Goal: Task Accomplishment & Management: Complete application form

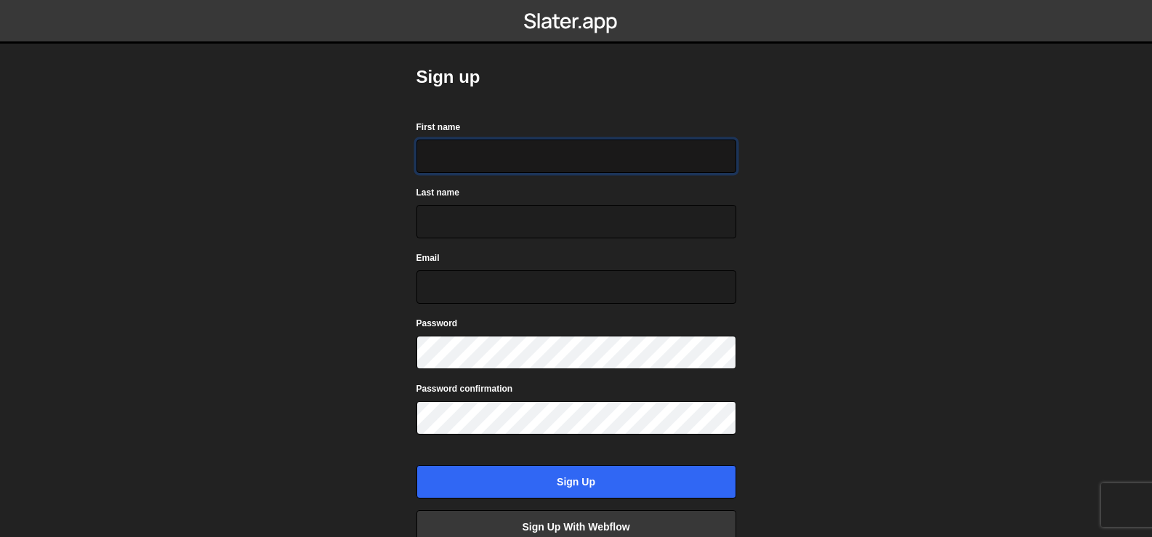
click at [461, 158] on input "First name" at bounding box center [576, 156] width 320 height 33
type input "Manish"
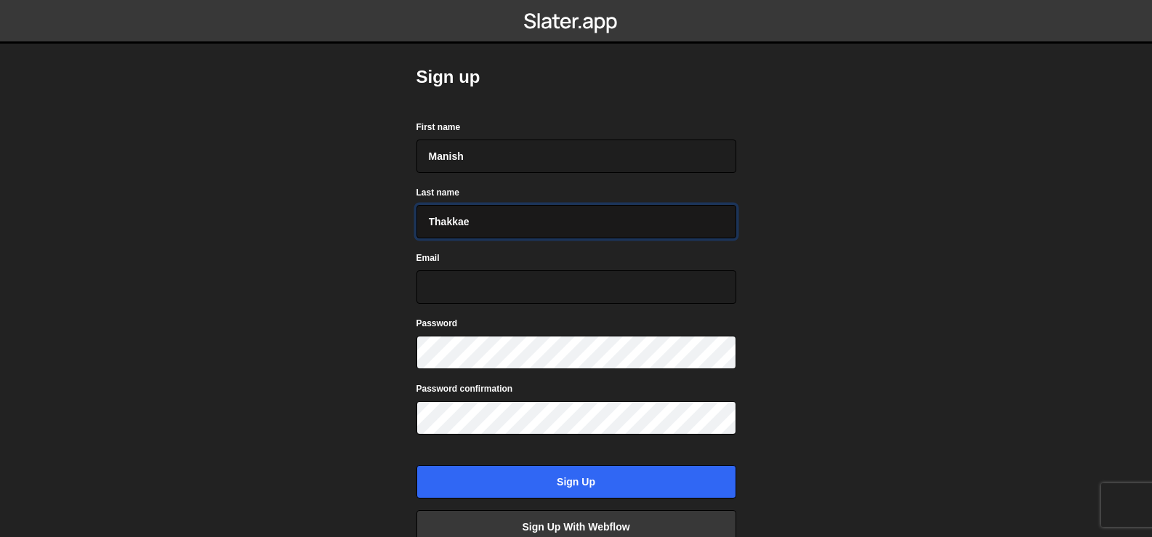
type input "Thakkaer"
type input "Thakkar"
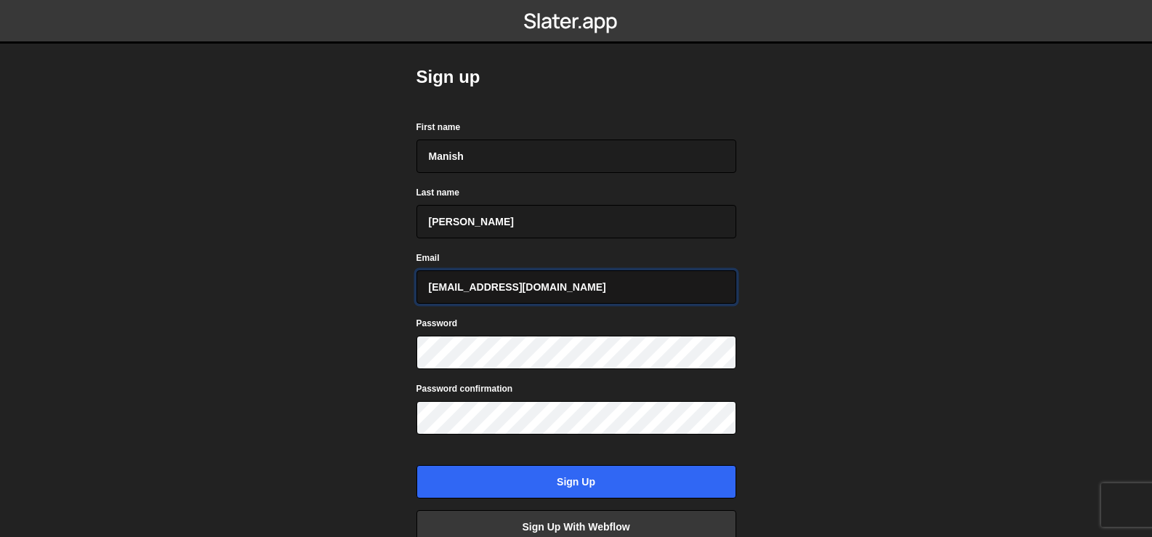
type input "manish8200028763@gmail.com"
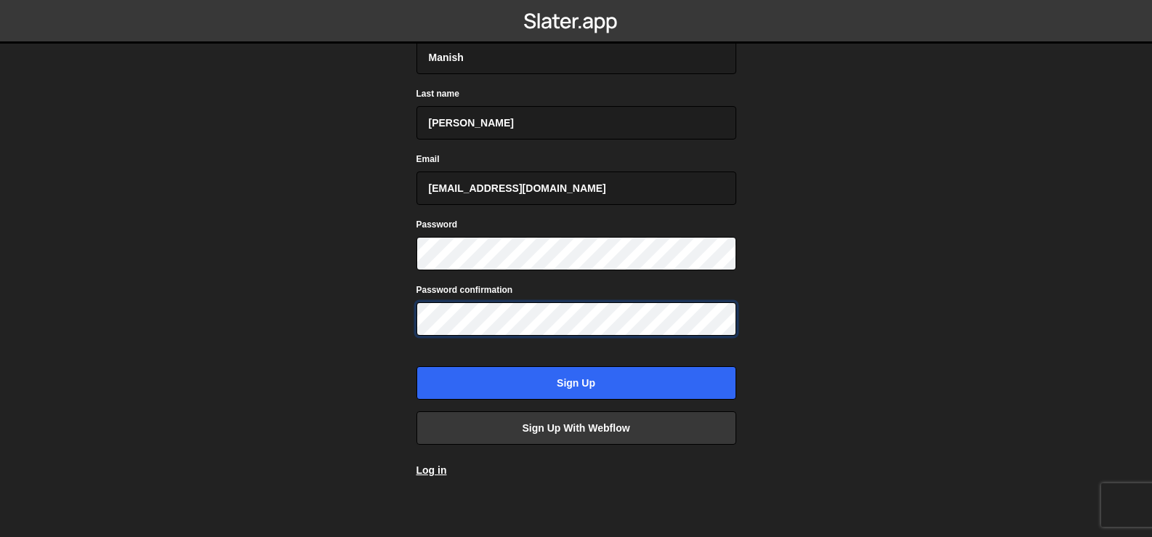
scroll to position [105, 0]
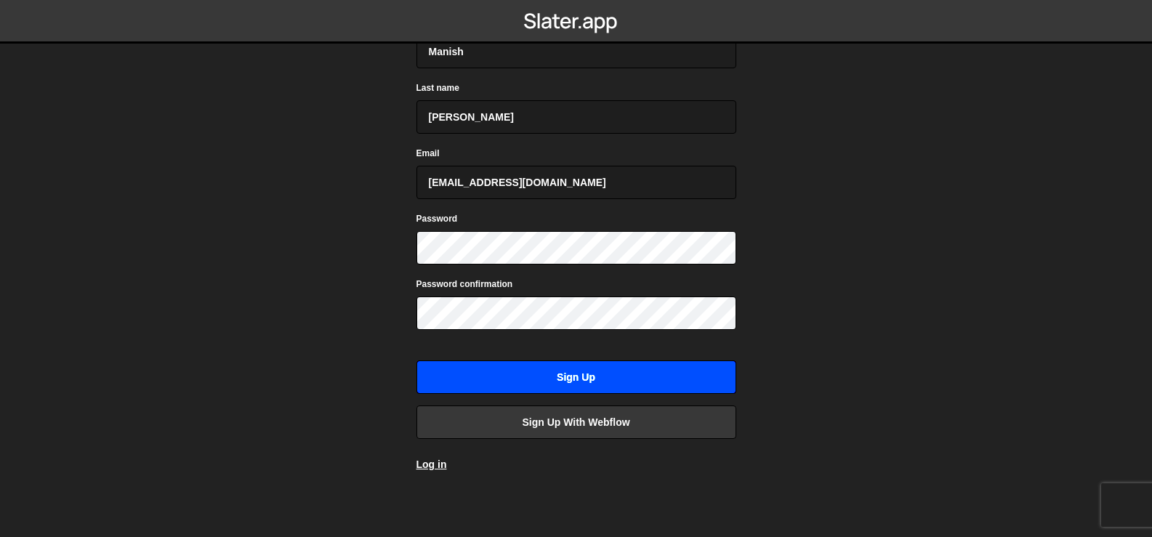
click at [570, 368] on input "Sign up" at bounding box center [576, 376] width 320 height 33
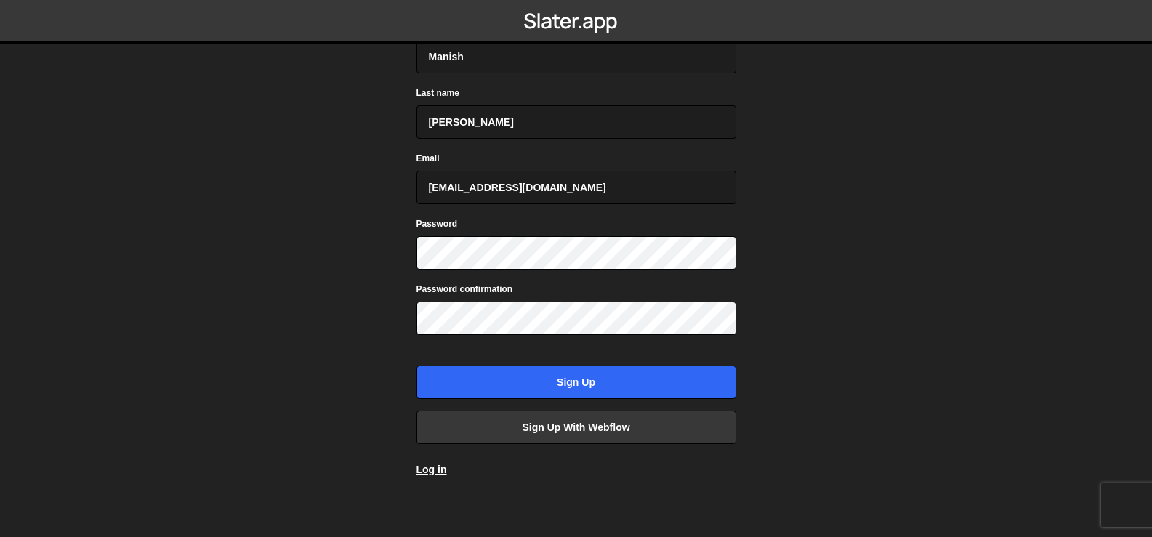
scroll to position [144, 0]
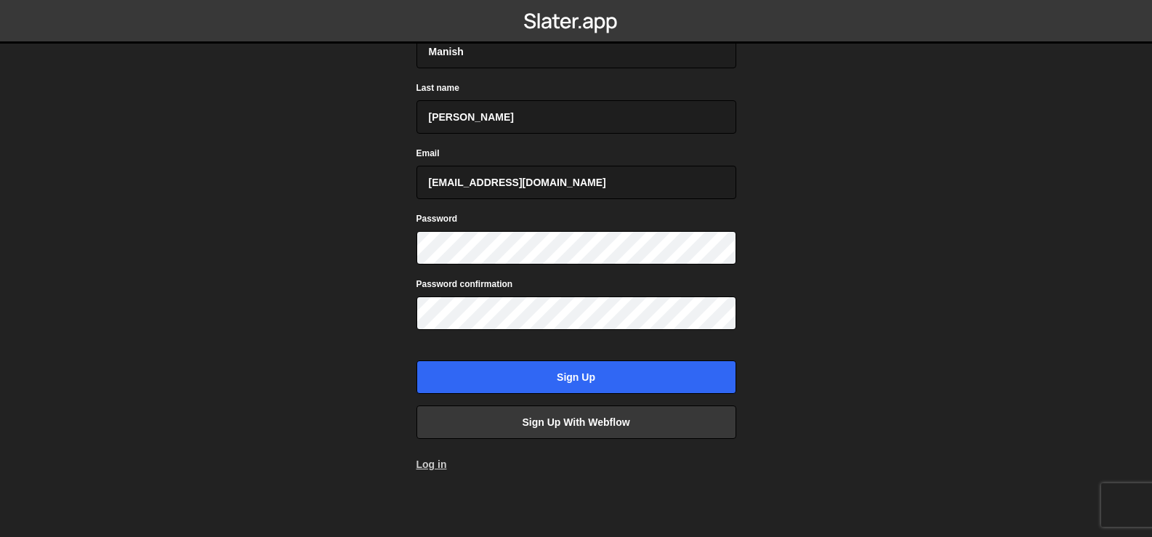
click at [435, 464] on link "Log in" at bounding box center [431, 465] width 31 height 12
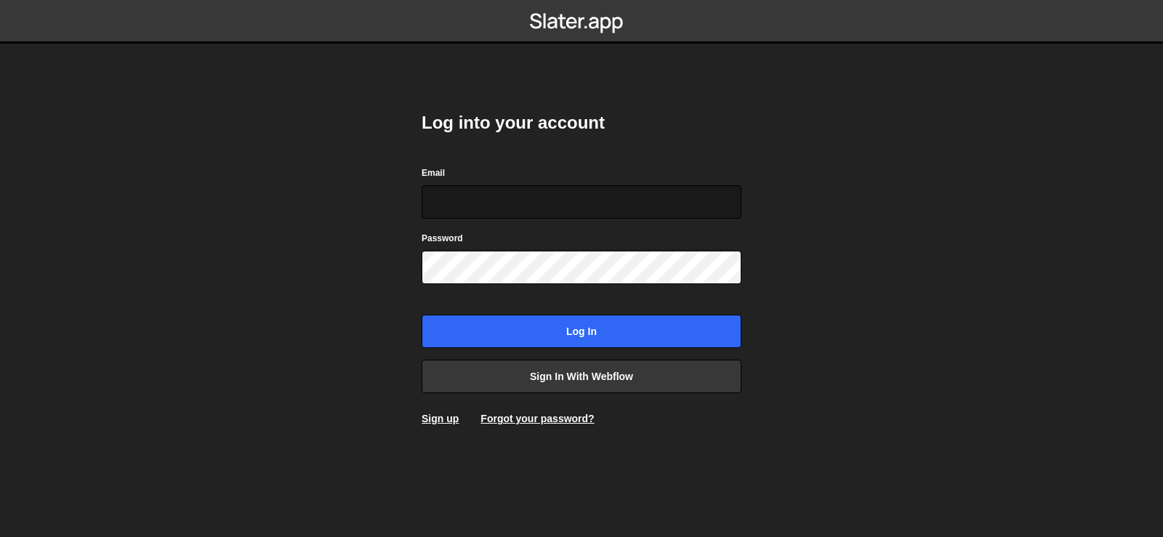
click at [518, 209] on input "Email" at bounding box center [582, 201] width 320 height 33
type input "[EMAIL_ADDRESS][DOMAIN_NAME]"
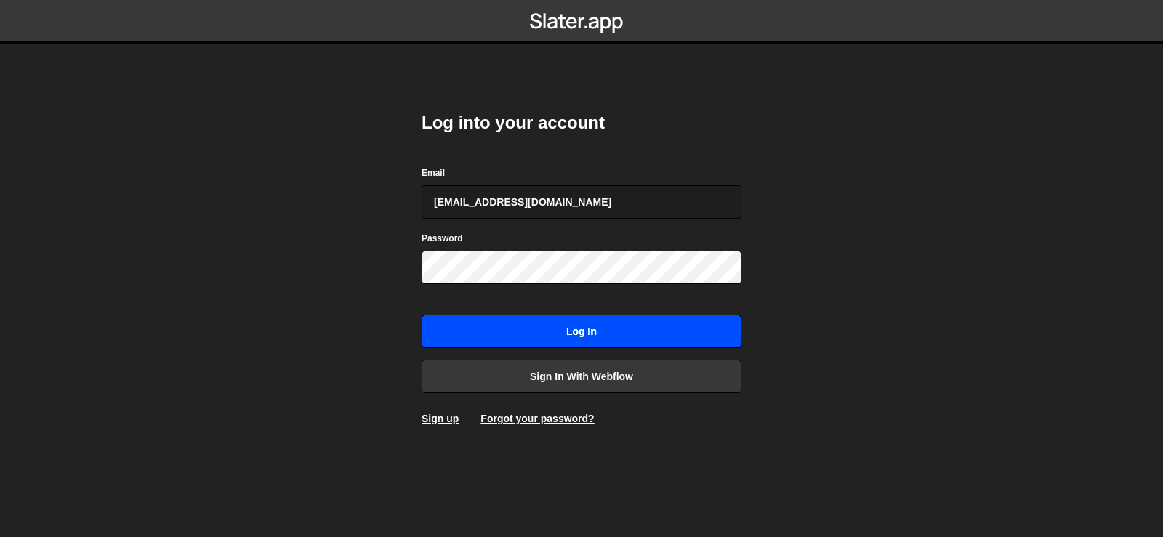
click at [610, 325] on input "Log in" at bounding box center [582, 331] width 320 height 33
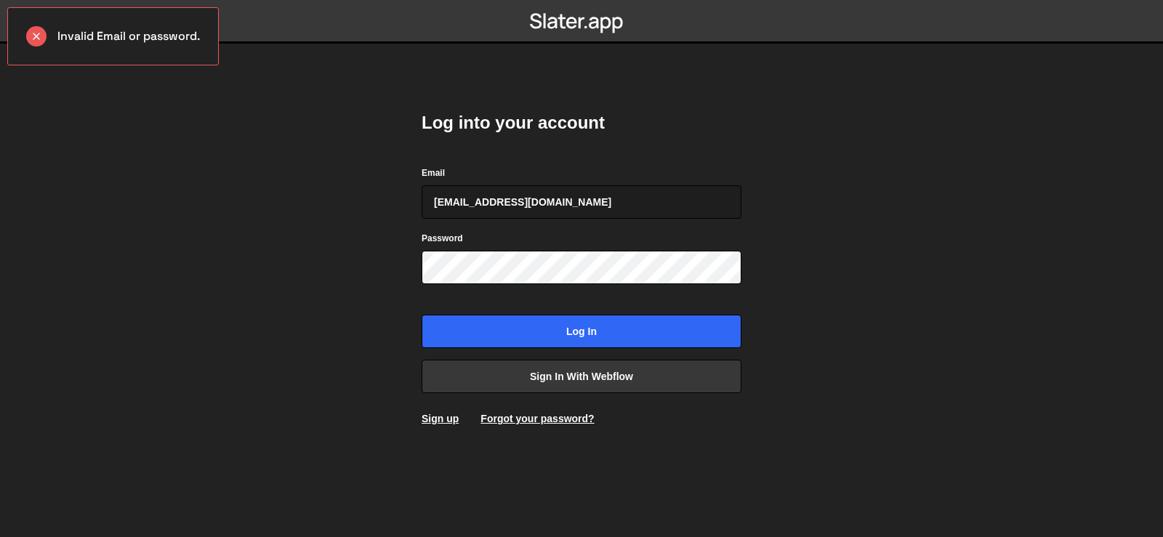
click at [545, 424] on div "Forgot your password?" at bounding box center [536, 418] width 113 height 15
click at [548, 423] on link "Forgot your password?" at bounding box center [536, 419] width 113 height 12
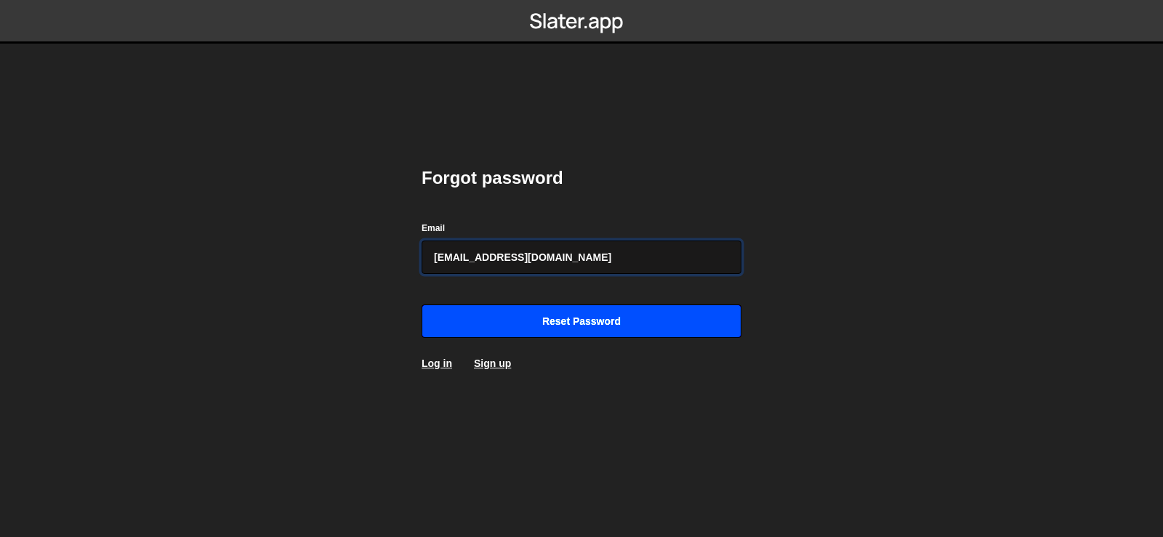
type input "[EMAIL_ADDRESS][DOMAIN_NAME]"
click at [648, 323] on input "Reset password" at bounding box center [582, 321] width 320 height 33
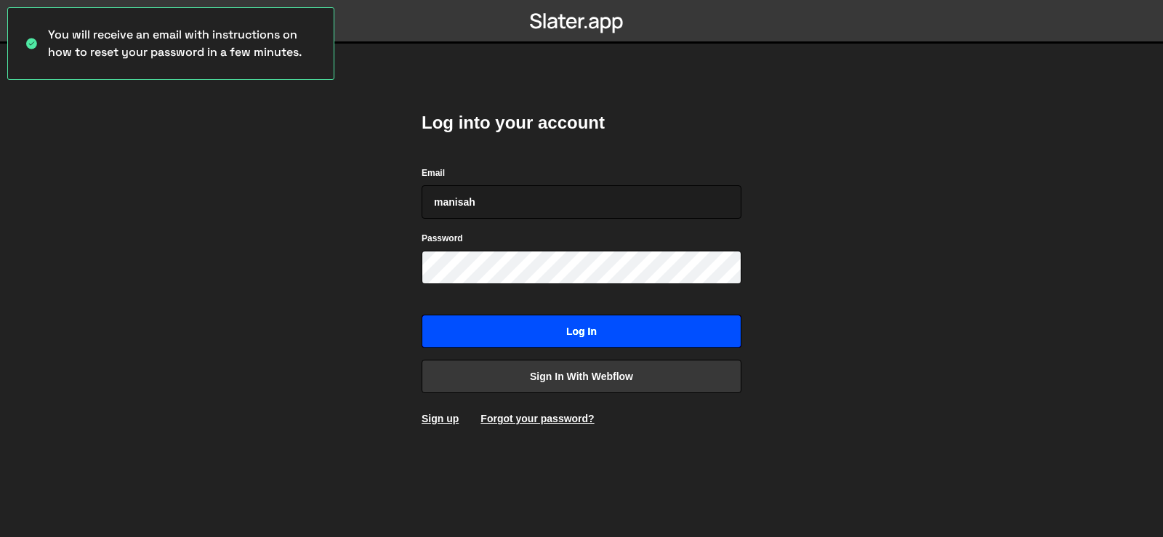
type input "manisa"
type input "[EMAIL_ADDRESS][DOMAIN_NAME]"
click at [615, 341] on input "Log in" at bounding box center [582, 331] width 320 height 33
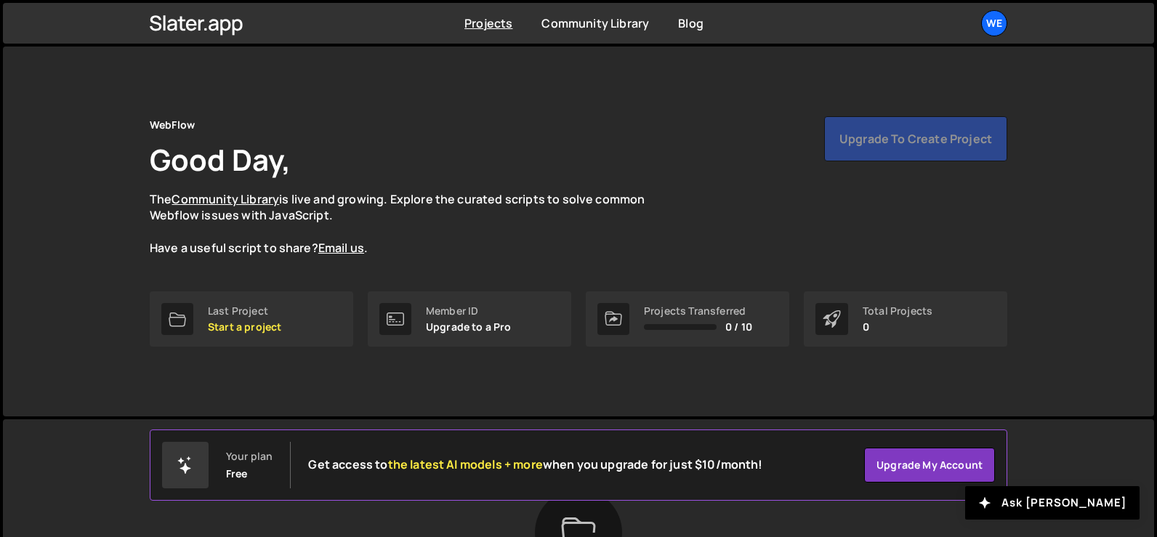
click at [246, 379] on div "WebFlow Good Day, The Community Library is live and growing. Explore the curate…" at bounding box center [578, 232] width 901 height 370
click at [224, 163] on h1 "Good Day," at bounding box center [220, 160] width 141 height 40
click at [243, 158] on h1 "Good Day," at bounding box center [220, 160] width 141 height 40
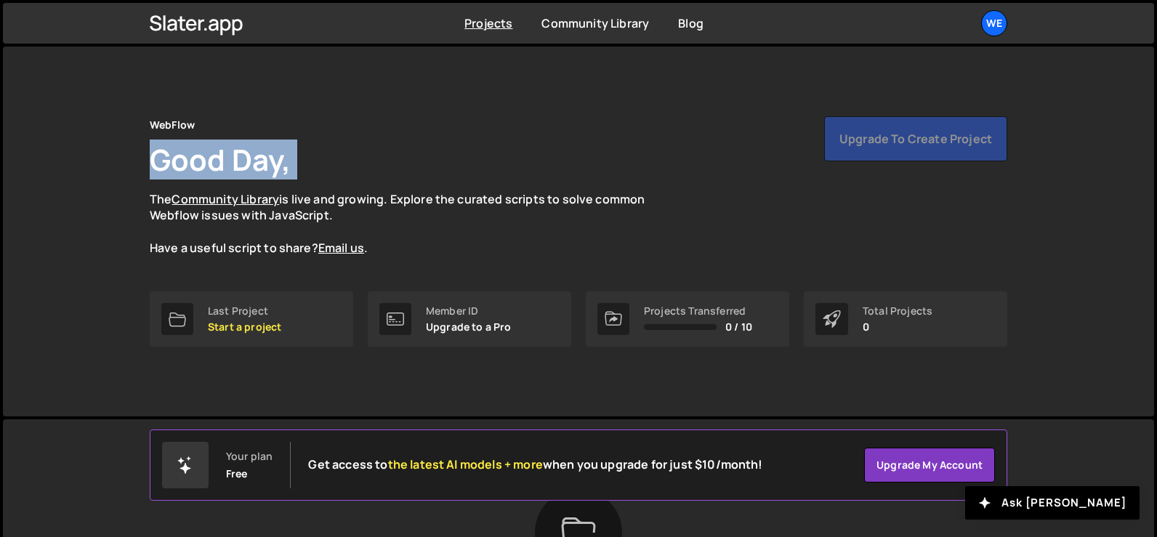
click at [243, 158] on h1 "Good Day," at bounding box center [220, 160] width 141 height 40
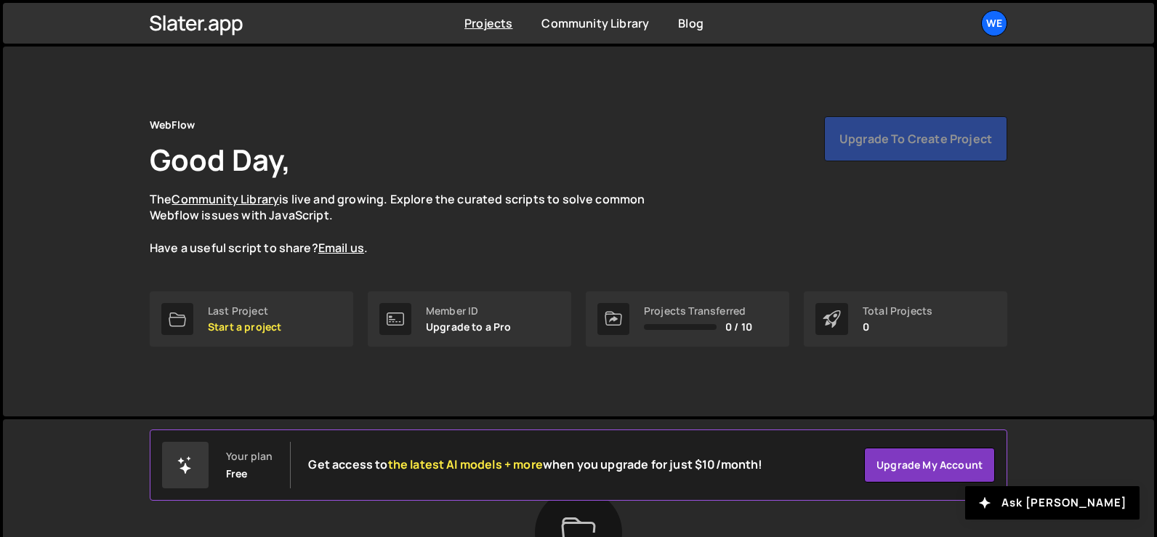
click at [533, 164] on div "WebFlow Good Day, The Community Library is live and growing. Explore the curate…" at bounding box center [579, 186] width 858 height 140
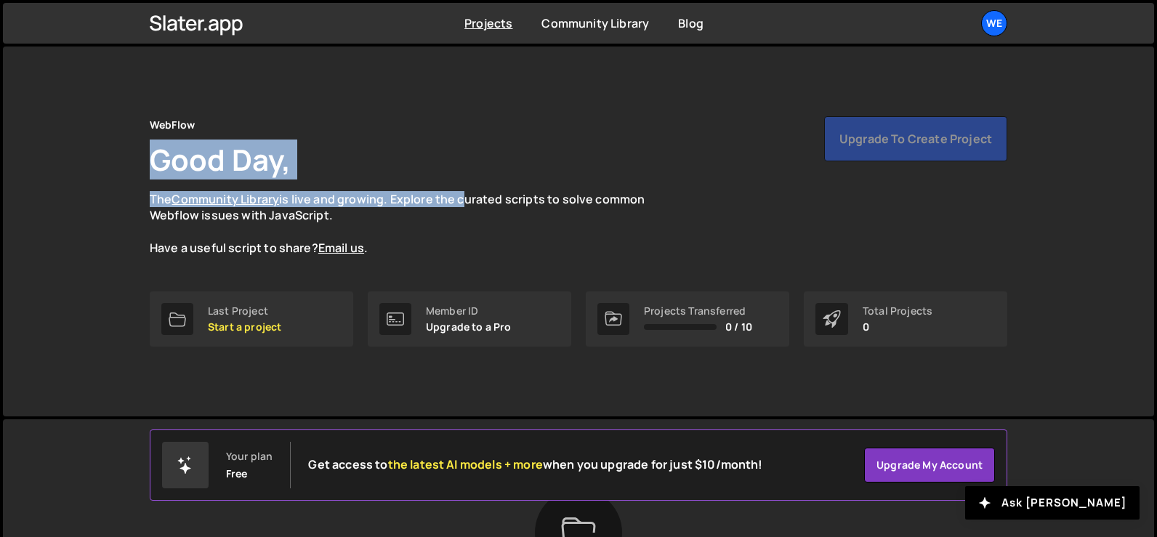
drag, startPoint x: 150, startPoint y: 164, endPoint x: 460, endPoint y: 166, distance: 310.3
click at [460, 166] on div "WebFlow Good Day, The Community Library is live and growing. Explore the curate…" at bounding box center [578, 232] width 901 height 370
click at [460, 166] on div "WebFlow Good Day, The Community Library is live and growing. Explore the curate…" at bounding box center [579, 186] width 858 height 140
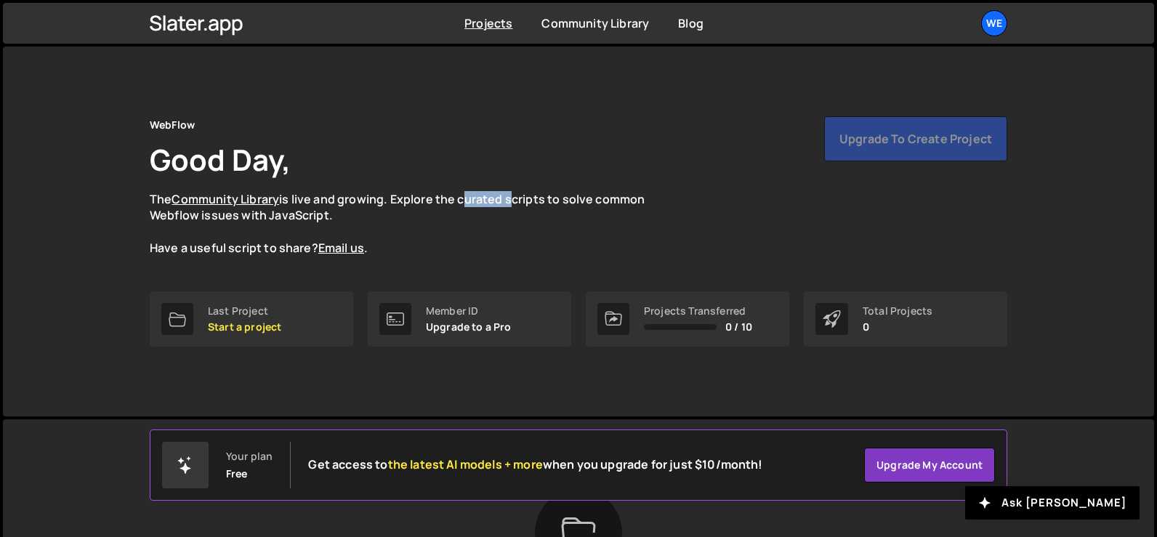
click at [460, 166] on div "WebFlow Good Day, The Community Library is live and growing. Explore the curate…" at bounding box center [579, 186] width 858 height 140
click at [242, 159] on h1 "Good Day," at bounding box center [220, 160] width 141 height 40
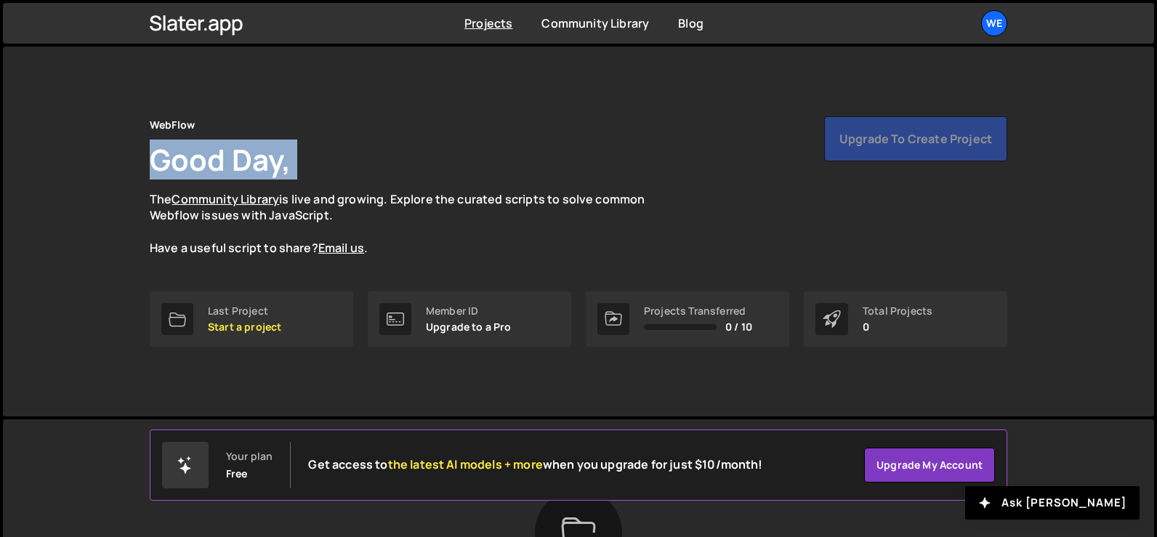
click at [242, 159] on h1 "Good Day," at bounding box center [220, 160] width 141 height 40
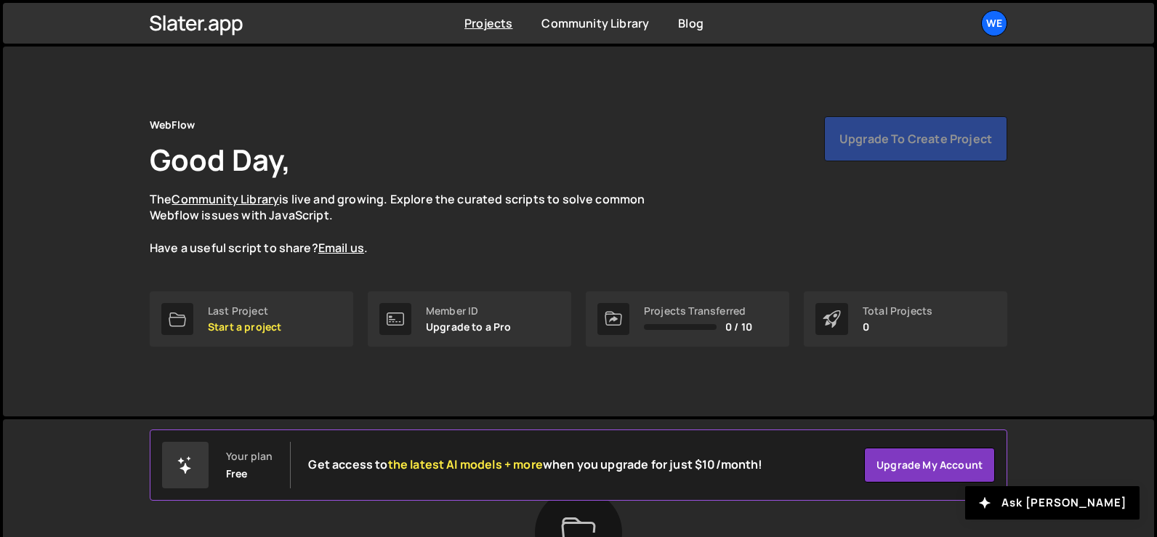
click at [337, 156] on div "WebFlow Good Day, The Community Library is live and growing. Explore the curate…" at bounding box center [579, 186] width 858 height 140
drag, startPoint x: 145, startPoint y: 125, endPoint x: 489, endPoint y: 251, distance: 366.0
click at [489, 251] on div "WebFlow Good Day, The Community Library is live and growing. Explore the curate…" at bounding box center [578, 232] width 901 height 370
click at [489, 251] on p "The Community Library is live and growing. Explore the curated scripts to solve…" at bounding box center [411, 223] width 523 height 65
click at [228, 158] on h1 "Good Day," at bounding box center [220, 160] width 141 height 40
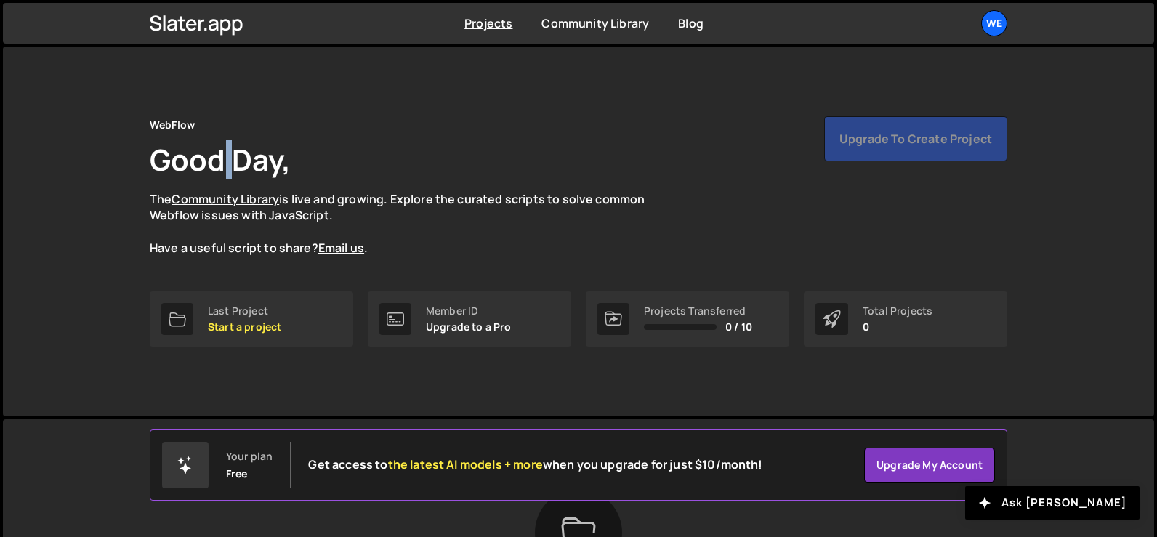
click at [228, 158] on h1 "Good Day," at bounding box center [220, 160] width 141 height 40
click at [286, 167] on h1 "Good Day," at bounding box center [220, 160] width 141 height 40
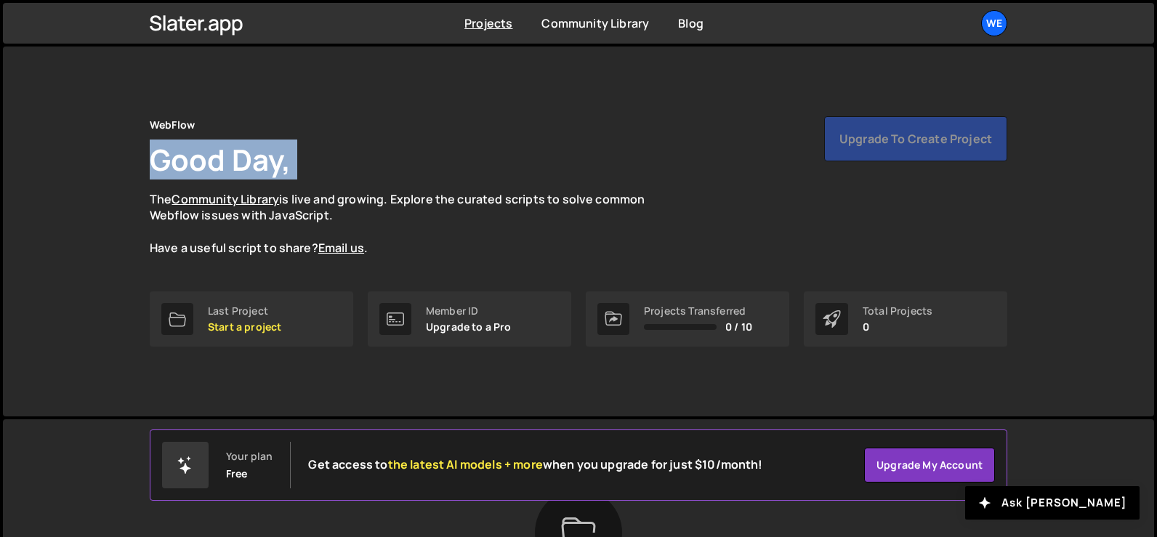
click at [286, 167] on h1 "Good Day," at bounding box center [220, 160] width 141 height 40
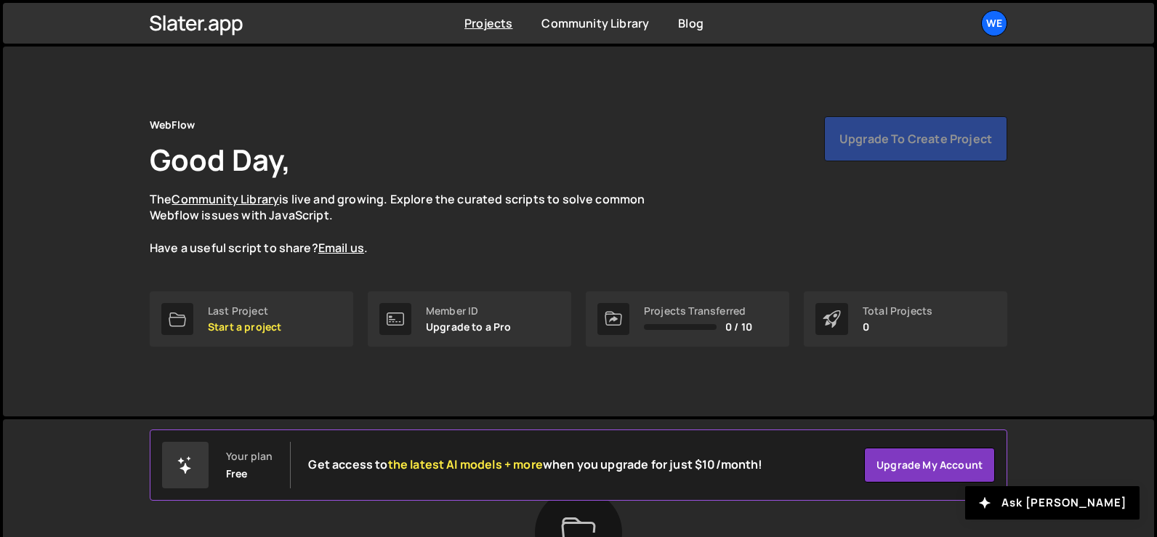
click at [397, 163] on div "WebFlow Good Day, The Community Library is live and growing. Explore the curate…" at bounding box center [579, 186] width 858 height 140
drag, startPoint x: 147, startPoint y: 124, endPoint x: 432, endPoint y: 214, distance: 298.8
click at [432, 214] on div "WebFlow Good Day, The Community Library is live and growing. Explore the curate…" at bounding box center [578, 232] width 901 height 370
click at [432, 214] on p "The Community Library is live and growing. Explore the curated scripts to solve…" at bounding box center [411, 223] width 523 height 65
drag, startPoint x: 148, startPoint y: 243, endPoint x: 504, endPoint y: 243, distance: 355.4
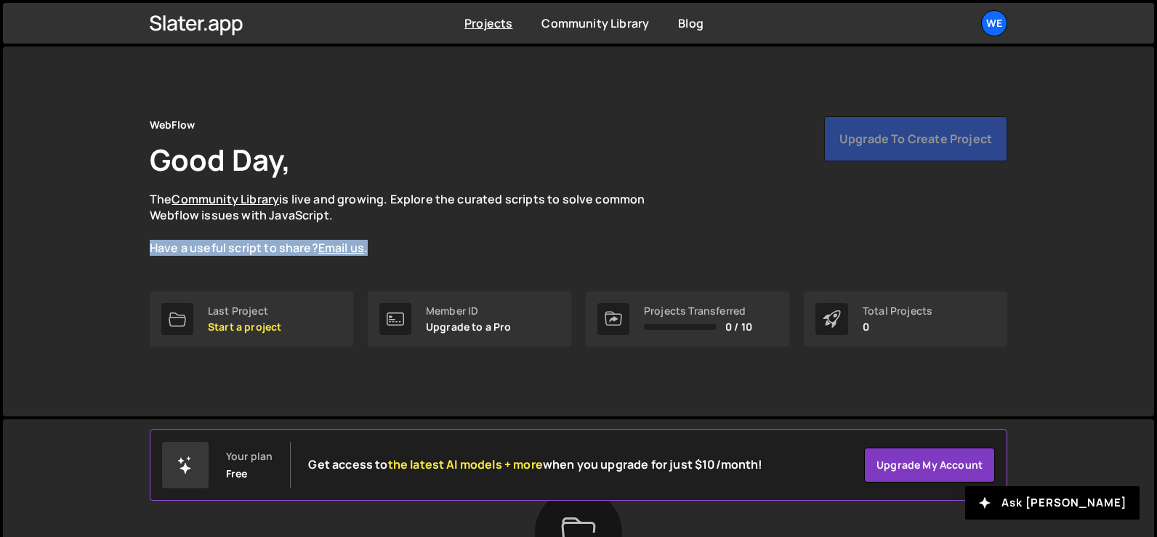
click at [504, 243] on div "WebFlow Good Day, The Community Library is live and growing. Explore the curate…" at bounding box center [578, 232] width 901 height 370
click at [504, 243] on p "The Community Library is live and growing. Explore the curated scripts to solve…" at bounding box center [411, 223] width 523 height 65
click at [563, 222] on p "The Community Library is live and growing. Explore the curated scripts to solve…" at bounding box center [411, 223] width 523 height 65
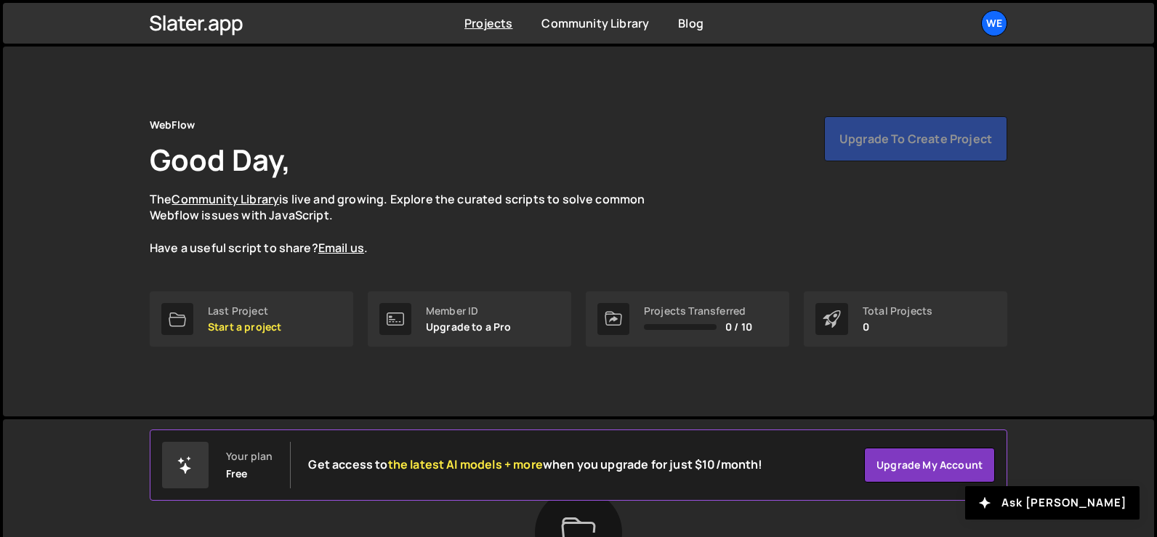
click at [570, 193] on p "The Community Library is live and growing. Explore the curated scripts to solve…" at bounding box center [411, 223] width 523 height 65
click at [387, 213] on p "The Community Library is live and growing. Explore the curated scripts to solve…" at bounding box center [411, 223] width 523 height 65
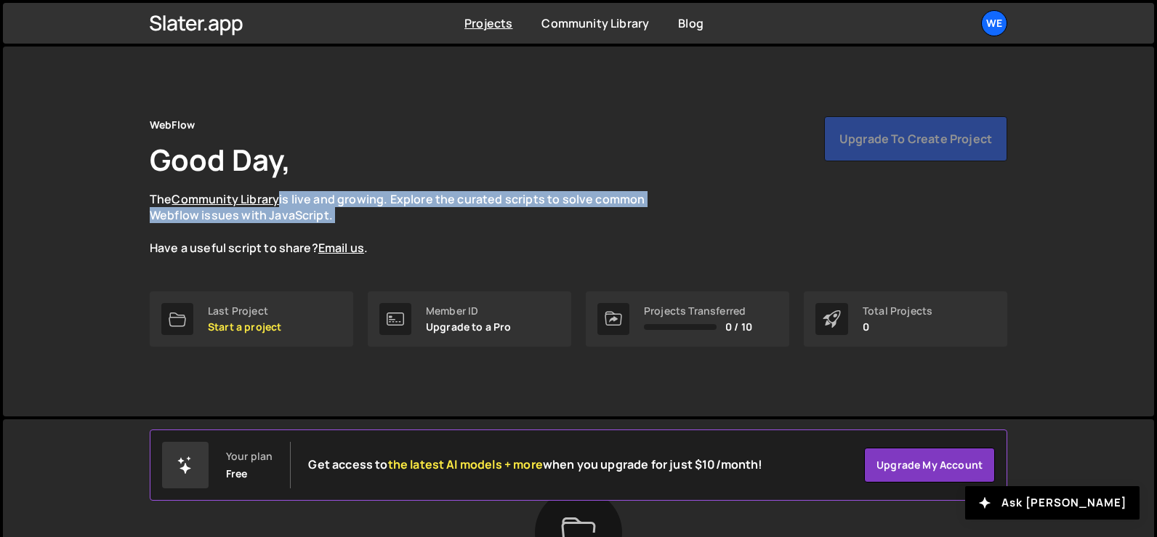
click at [387, 213] on p "The Community Library is live and growing. Explore the curated scripts to solve…" at bounding box center [411, 223] width 523 height 65
click at [440, 211] on p "The Community Library is live and growing. Explore the curated scripts to solve…" at bounding box center [411, 223] width 523 height 65
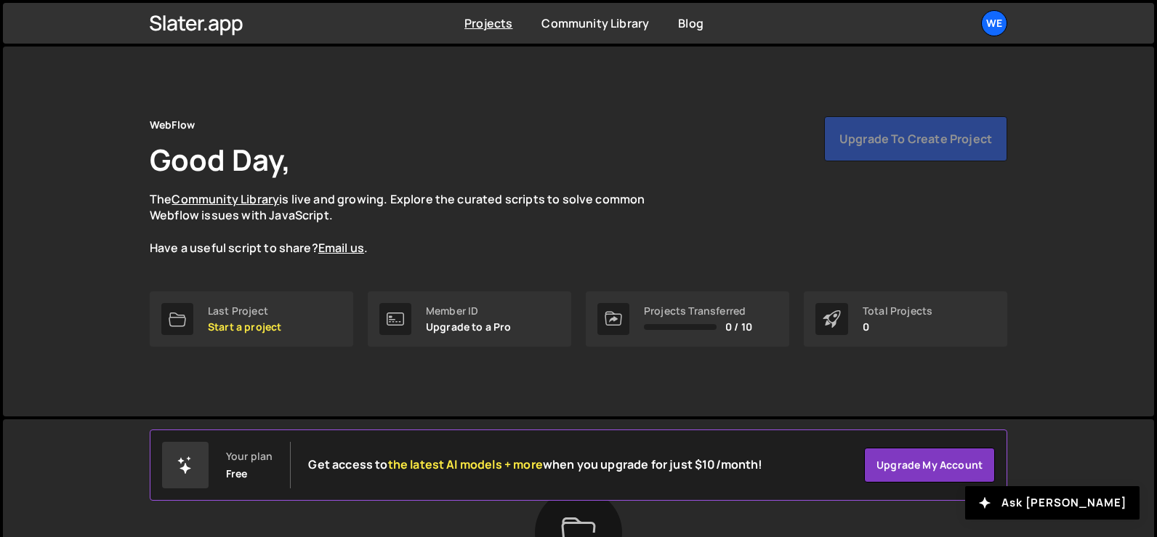
click at [440, 312] on div "Member ID" at bounding box center [469, 311] width 86 height 12
click at [479, 305] on div "Member ID" at bounding box center [469, 311] width 86 height 12
drag, startPoint x: 646, startPoint y: 311, endPoint x: 762, endPoint y: 334, distance: 117.9
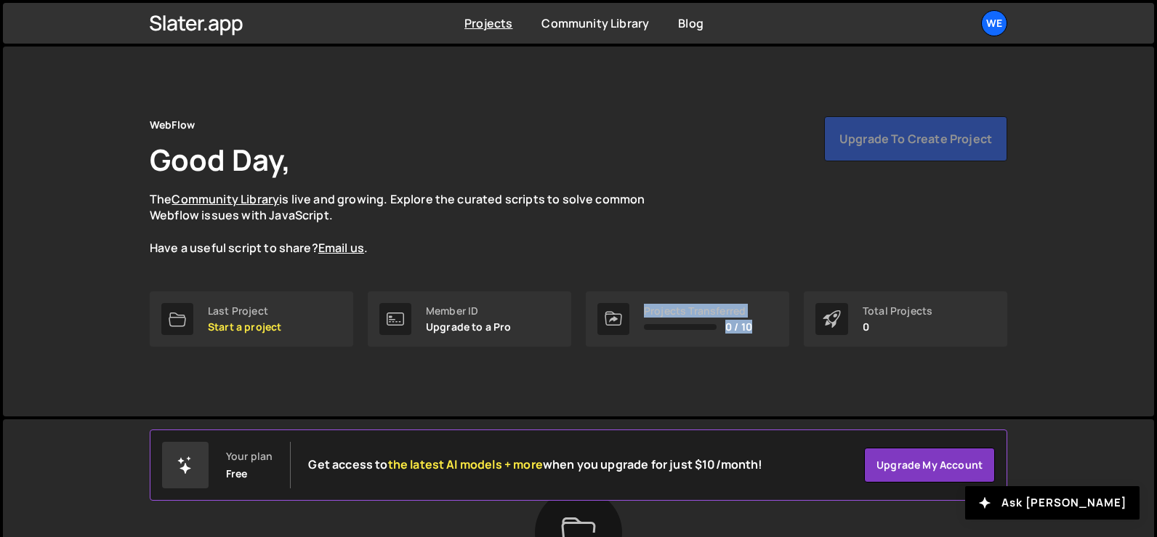
click at [762, 334] on div "Projects Transferred 0 / 10" at bounding box center [687, 318] width 203 height 55
click at [765, 332] on div "Projects Transferred 0 / 10" at bounding box center [687, 318] width 203 height 55
drag, startPoint x: 867, startPoint y: 310, endPoint x: 958, endPoint y: 310, distance: 90.8
click at [958, 310] on div "Total Projects 0" at bounding box center [905, 318] width 203 height 55
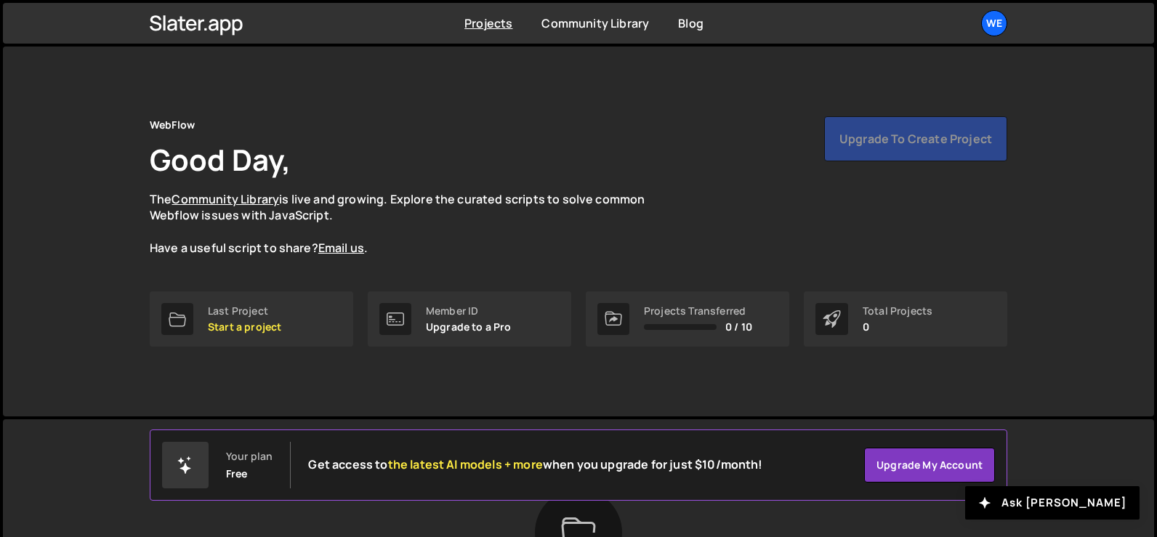
click at [958, 310] on div "Total Projects 0" at bounding box center [905, 318] width 203 height 55
click at [950, 326] on div "Total Projects 0" at bounding box center [905, 318] width 203 height 55
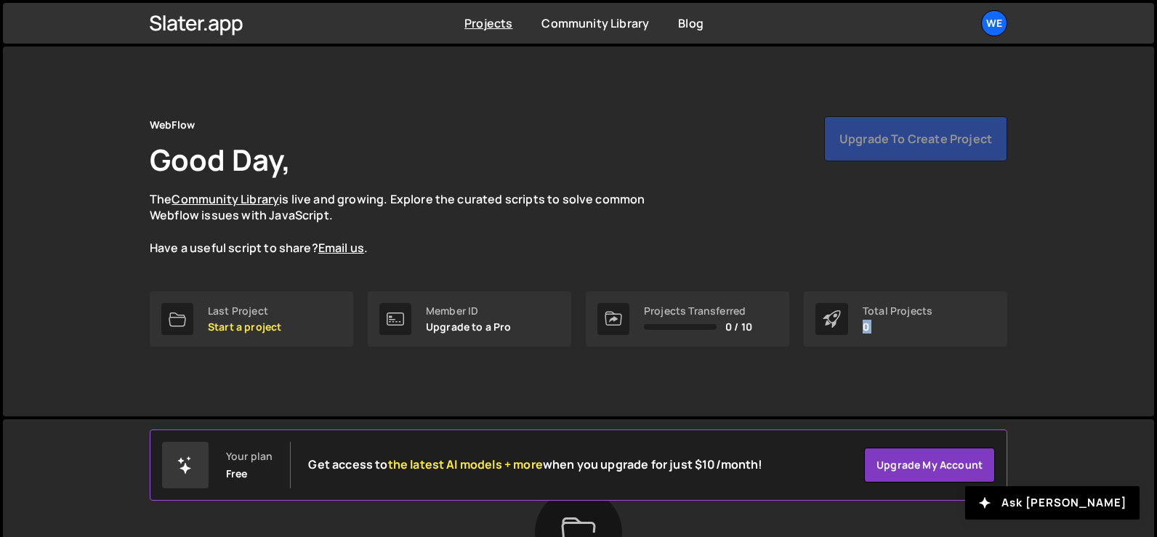
click at [925, 333] on div "Total Projects 0" at bounding box center [905, 318] width 203 height 55
drag, startPoint x: 925, startPoint y: 333, endPoint x: 794, endPoint y: 309, distance: 133.7
click at [801, 309] on div "Last Project Start a project Member ID Upgrade to a Pro Projects Transferred 0 …" at bounding box center [579, 318] width 858 height 55
click at [794, 309] on div "Last Project Start a project Member ID Upgrade to a Pro Projects Transferred 0 …" at bounding box center [579, 318] width 858 height 55
drag, startPoint x: 794, startPoint y: 308, endPoint x: 903, endPoint y: 319, distance: 109.6
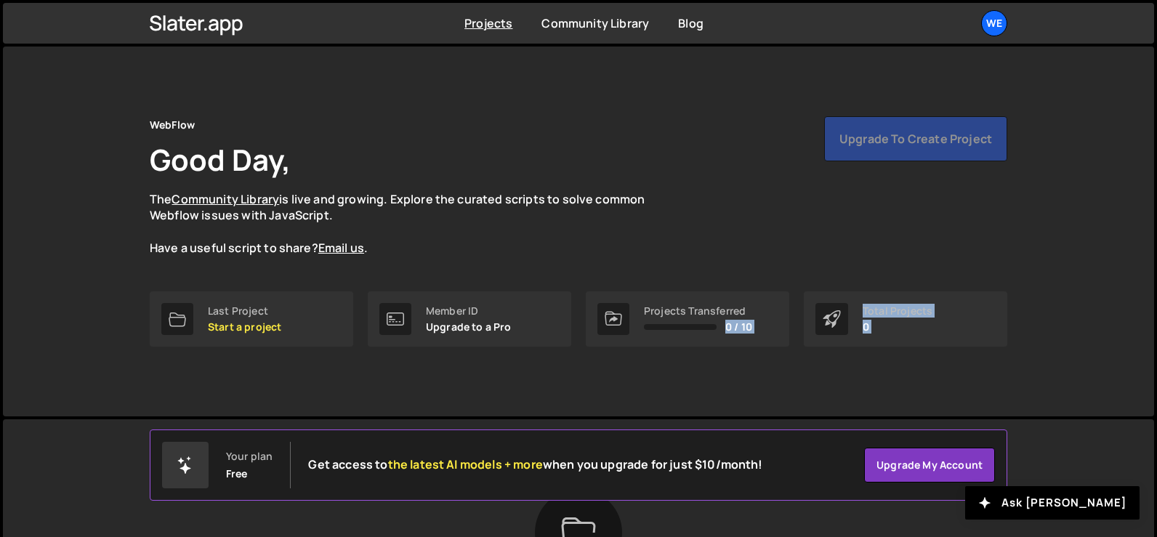
click at [903, 319] on div "Last Project Start a project Member ID Upgrade to a Pro Projects Transferred 0 …" at bounding box center [579, 318] width 858 height 55
click at [900, 330] on p "0" at bounding box center [898, 327] width 70 height 12
drag, startPoint x: 918, startPoint y: 329, endPoint x: 860, endPoint y: 305, distance: 62.2
click at [860, 305] on div "Total Projects 0" at bounding box center [905, 318] width 203 height 55
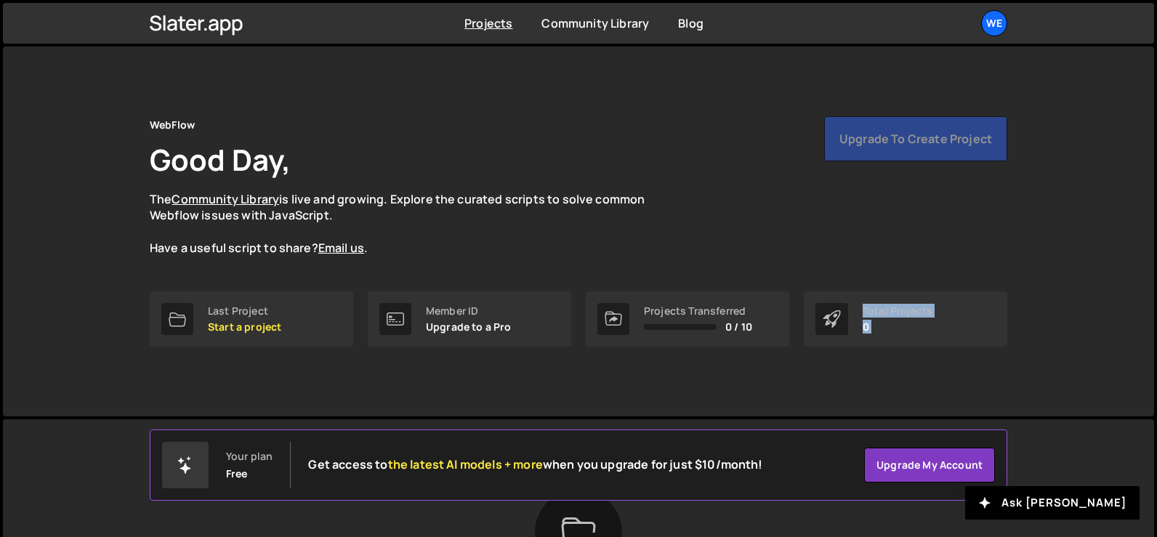
drag, startPoint x: 860, startPoint y: 305, endPoint x: 875, endPoint y: 321, distance: 21.6
click at [875, 321] on div "Total Projects 0" at bounding box center [905, 318] width 203 height 55
click at [875, 321] on p "0" at bounding box center [898, 327] width 70 height 12
drag, startPoint x: 880, startPoint y: 326, endPoint x: 861, endPoint y: 312, distance: 23.0
click at [861, 312] on div "Total Projects 0" at bounding box center [905, 318] width 203 height 55
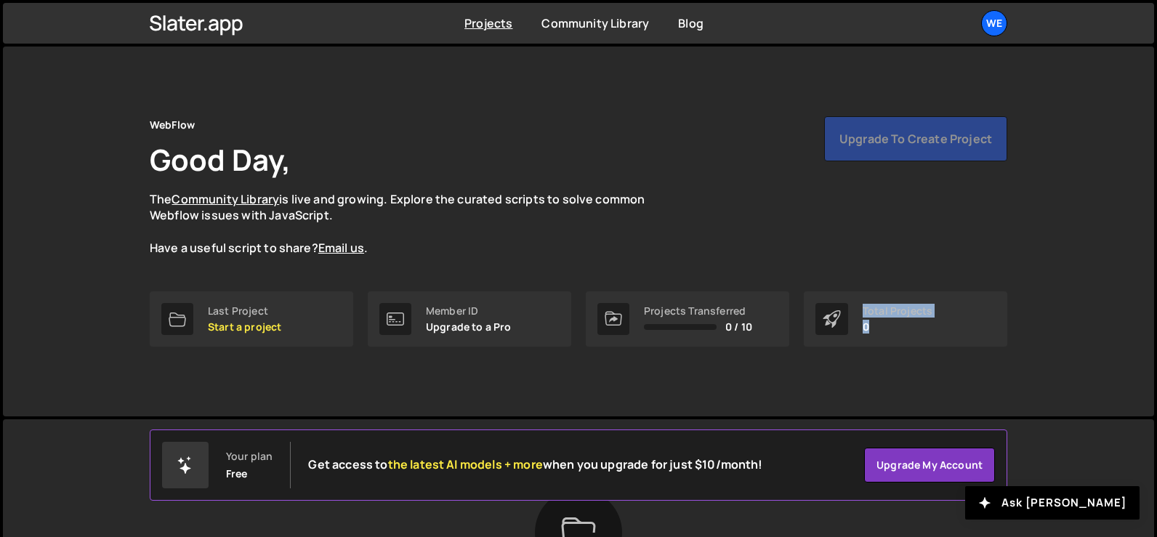
click at [861, 312] on div "Total Projects 0" at bounding box center [905, 318] width 203 height 55
drag, startPoint x: 861, startPoint y: 310, endPoint x: 876, endPoint y: 328, distance: 23.2
click at [876, 328] on div "Total Projects 0" at bounding box center [905, 318] width 203 height 55
click at [876, 328] on p "0" at bounding box center [898, 327] width 70 height 12
drag, startPoint x: 882, startPoint y: 326, endPoint x: 861, endPoint y: 314, distance: 24.4
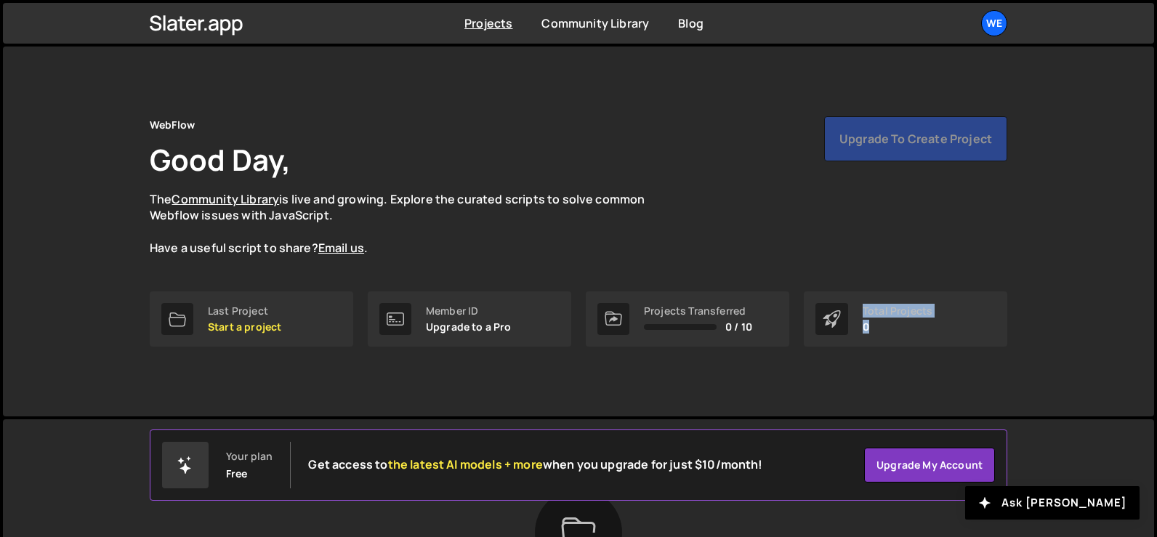
click at [861, 314] on div "Total Projects 0" at bounding box center [905, 318] width 203 height 55
drag, startPoint x: 860, startPoint y: 309, endPoint x: 878, endPoint y: 326, distance: 24.2
click at [878, 326] on div "Total Projects 0" at bounding box center [905, 318] width 203 height 55
click at [878, 326] on p "0" at bounding box center [898, 327] width 70 height 12
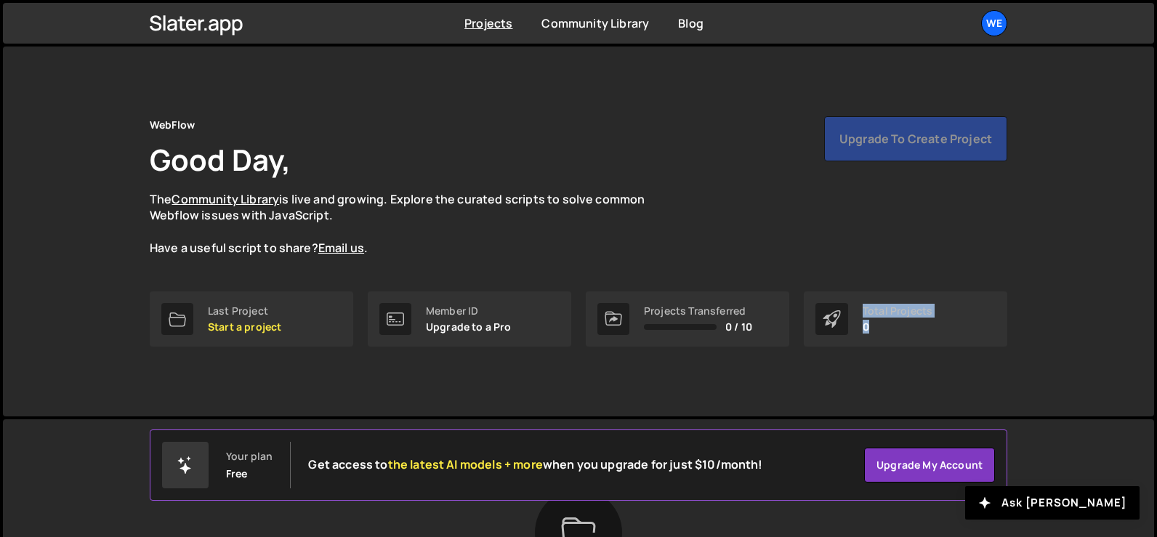
drag, startPoint x: 881, startPoint y: 331, endPoint x: 863, endPoint y: 316, distance: 23.3
click at [863, 316] on div "Total Projects 0" at bounding box center [898, 319] width 70 height 28
click at [863, 316] on div "Total Projects" at bounding box center [898, 311] width 70 height 12
drag, startPoint x: 862, startPoint y: 309, endPoint x: 875, endPoint y: 323, distance: 19.0
click at [875, 323] on div "Total Projects 0" at bounding box center [905, 318] width 203 height 55
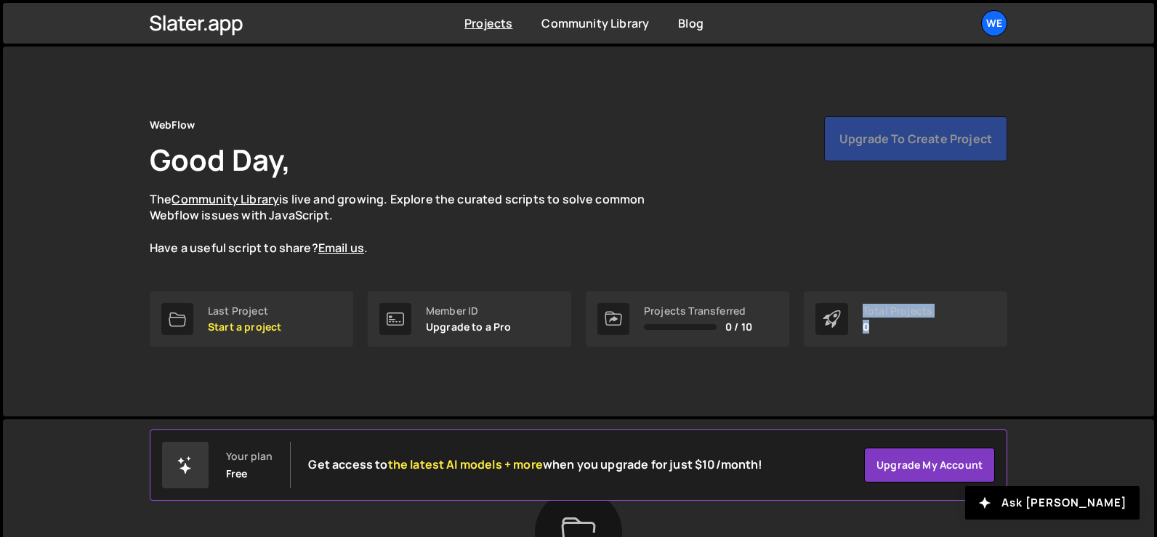
click at [875, 323] on p "0" at bounding box center [898, 327] width 70 height 12
drag, startPoint x: 882, startPoint y: 328, endPoint x: 855, endPoint y: 310, distance: 32.5
click at [855, 310] on div "Total Projects 0" at bounding box center [905, 318] width 203 height 55
click at [209, 288] on div "WebFlow Good Day, The Community Library is live and growing. Explore the curate…" at bounding box center [579, 203] width 858 height 175
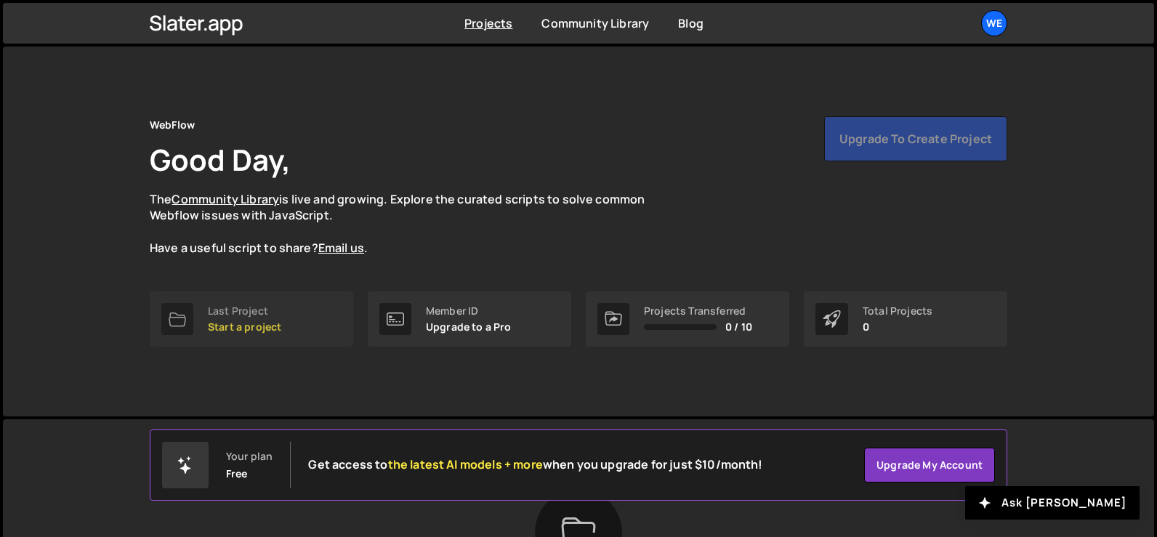
click at [225, 303] on link "Last Project Start a project" at bounding box center [251, 318] width 203 height 55
click at [256, 323] on p "Start a project" at bounding box center [244, 327] width 73 height 12
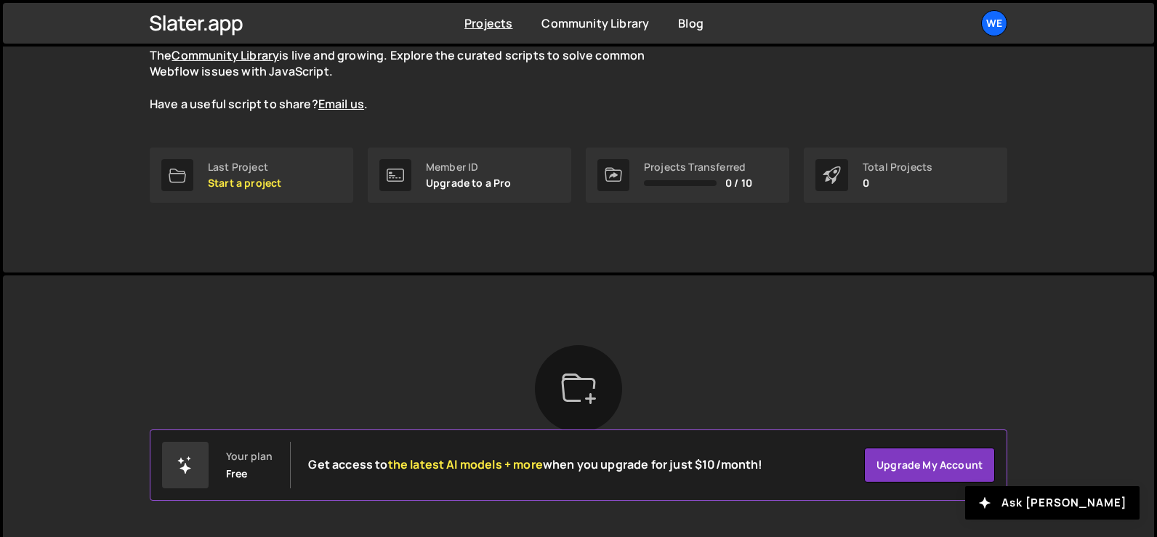
scroll to position [145, 0]
click at [220, 180] on p "Start a project" at bounding box center [244, 182] width 73 height 12
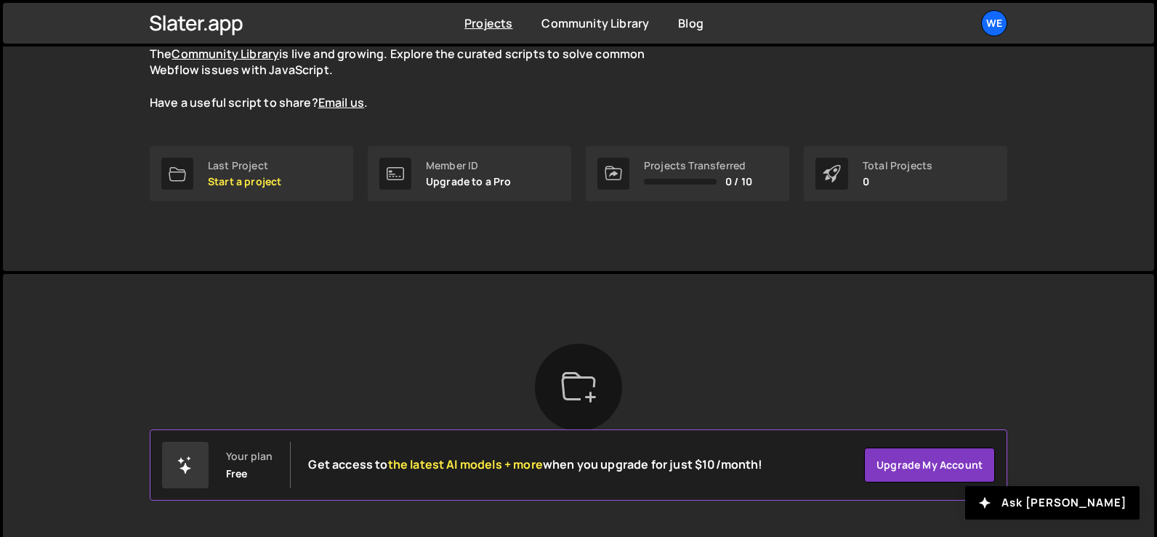
click at [243, 297] on div "Slater is designed for desktop use. Please use a larger screen to access the fu…" at bounding box center [578, 423] width 901 height 299
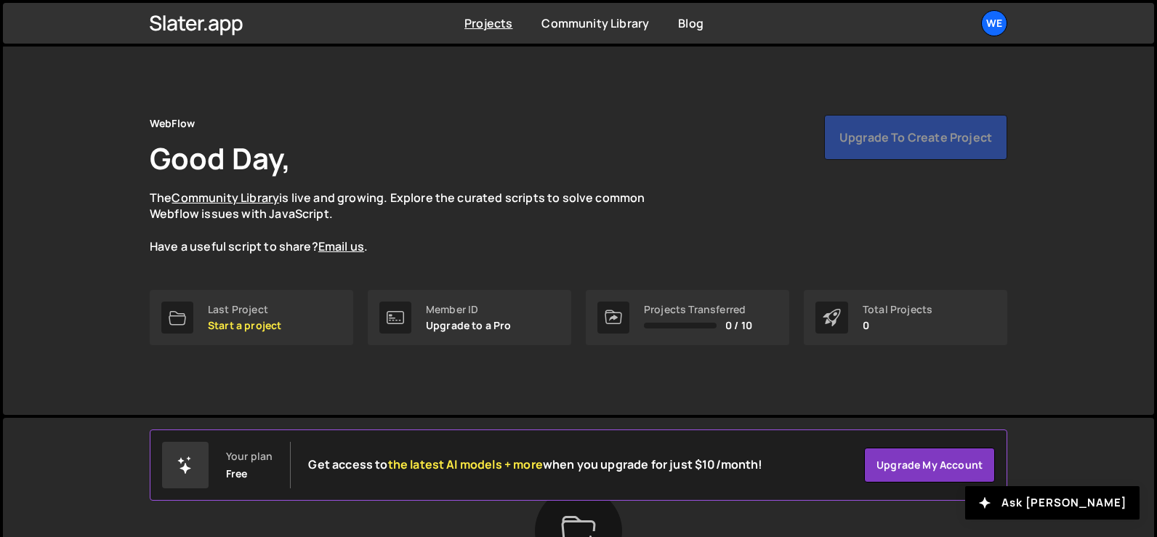
scroll to position [0, 0]
click at [484, 22] on link "Projects" at bounding box center [488, 23] width 48 height 16
click at [483, 23] on link "Projects" at bounding box center [488, 23] width 48 height 16
click at [733, 318] on div "Projects Transferred 0 / 10" at bounding box center [698, 319] width 108 height 28
click at [997, 24] on div "We" at bounding box center [994, 23] width 26 height 26
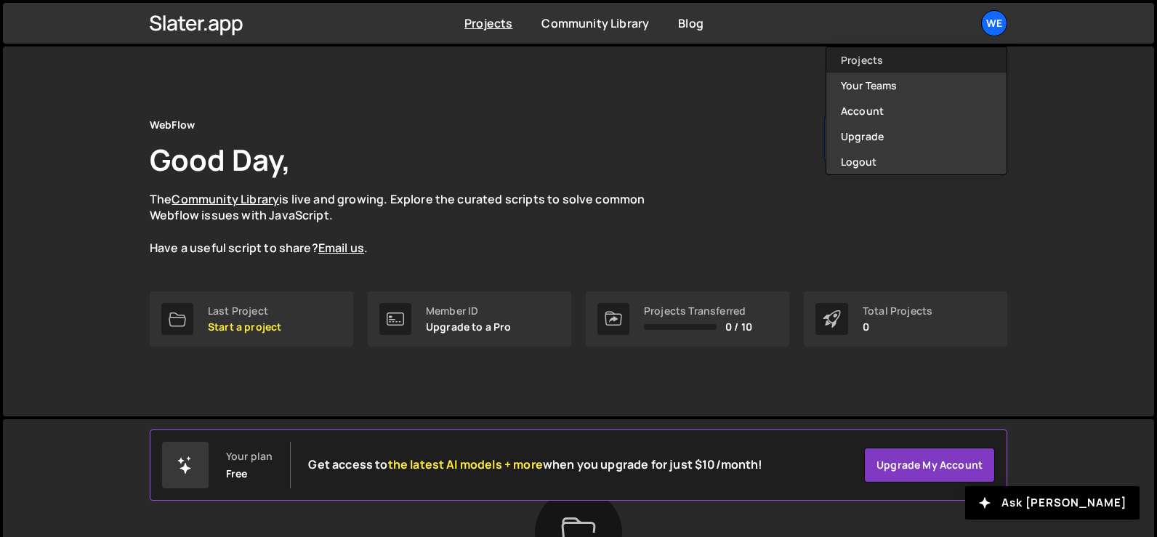
click at [855, 62] on link "Projects" at bounding box center [916, 59] width 180 height 25
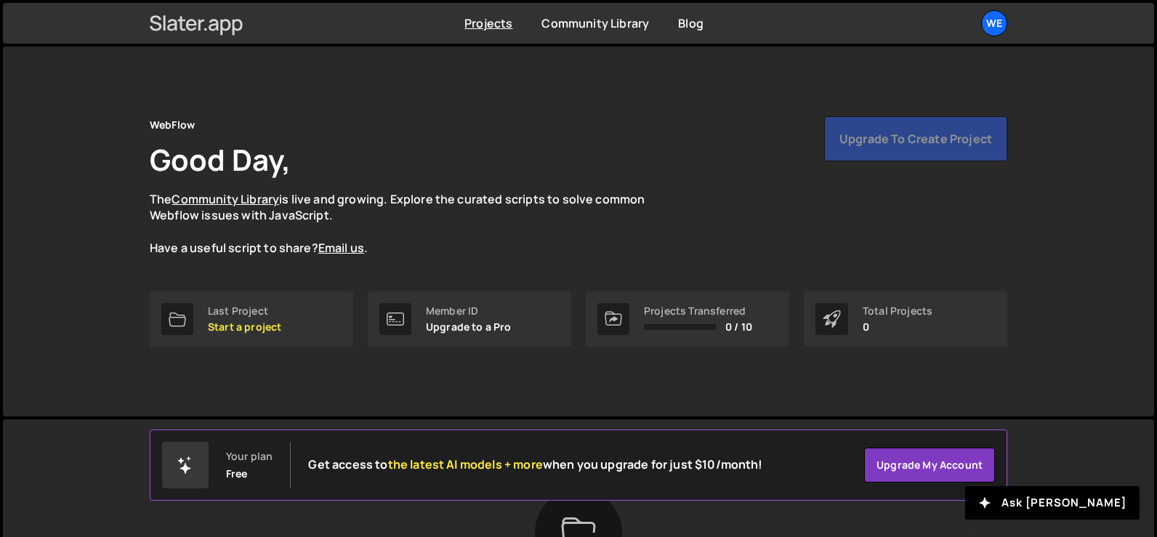
click at [177, 29] on icon at bounding box center [197, 23] width 94 height 25
click at [239, 321] on p "Start a project" at bounding box center [244, 327] width 73 height 12
click at [254, 313] on div "Last Project" at bounding box center [244, 311] width 73 height 12
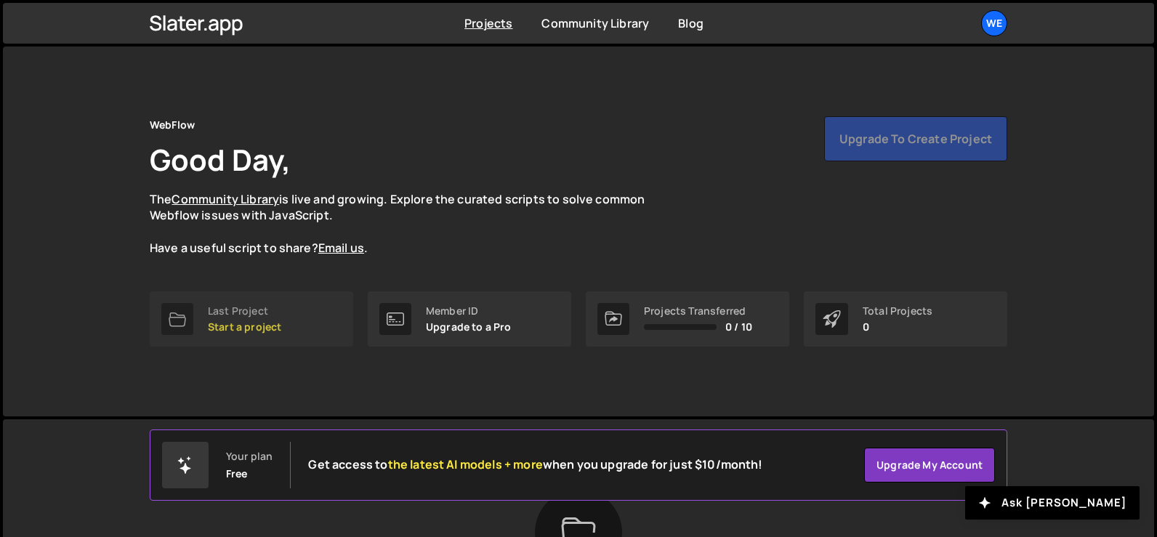
click at [278, 294] on link "Last Project Start a project" at bounding box center [251, 318] width 203 height 55
click at [278, 305] on div "Last Project" at bounding box center [244, 311] width 73 height 12
